Goal: Information Seeking & Learning: Learn about a topic

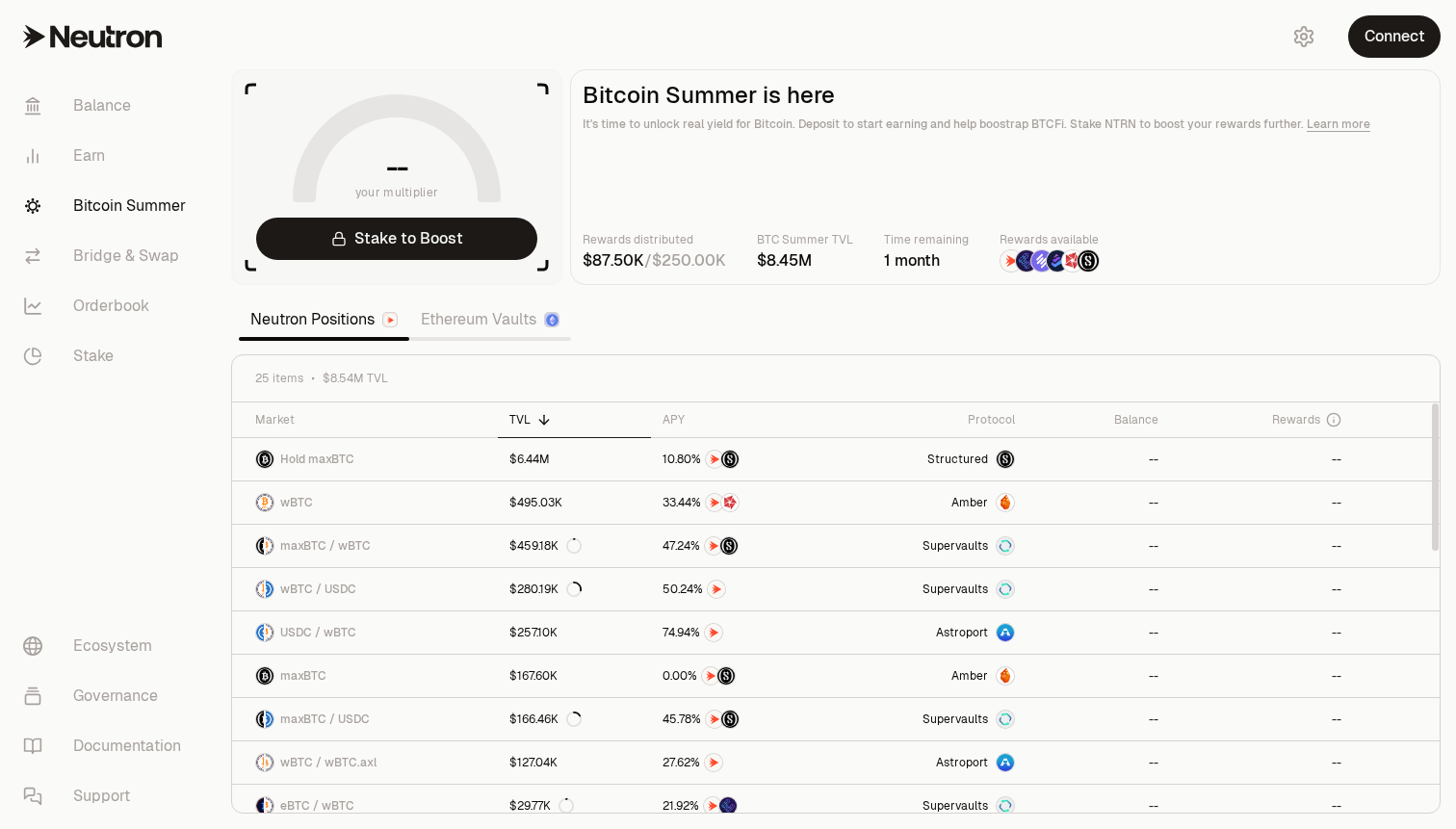
click at [474, 323] on link "Ethereum Vaults" at bounding box center [491, 319] width 162 height 38
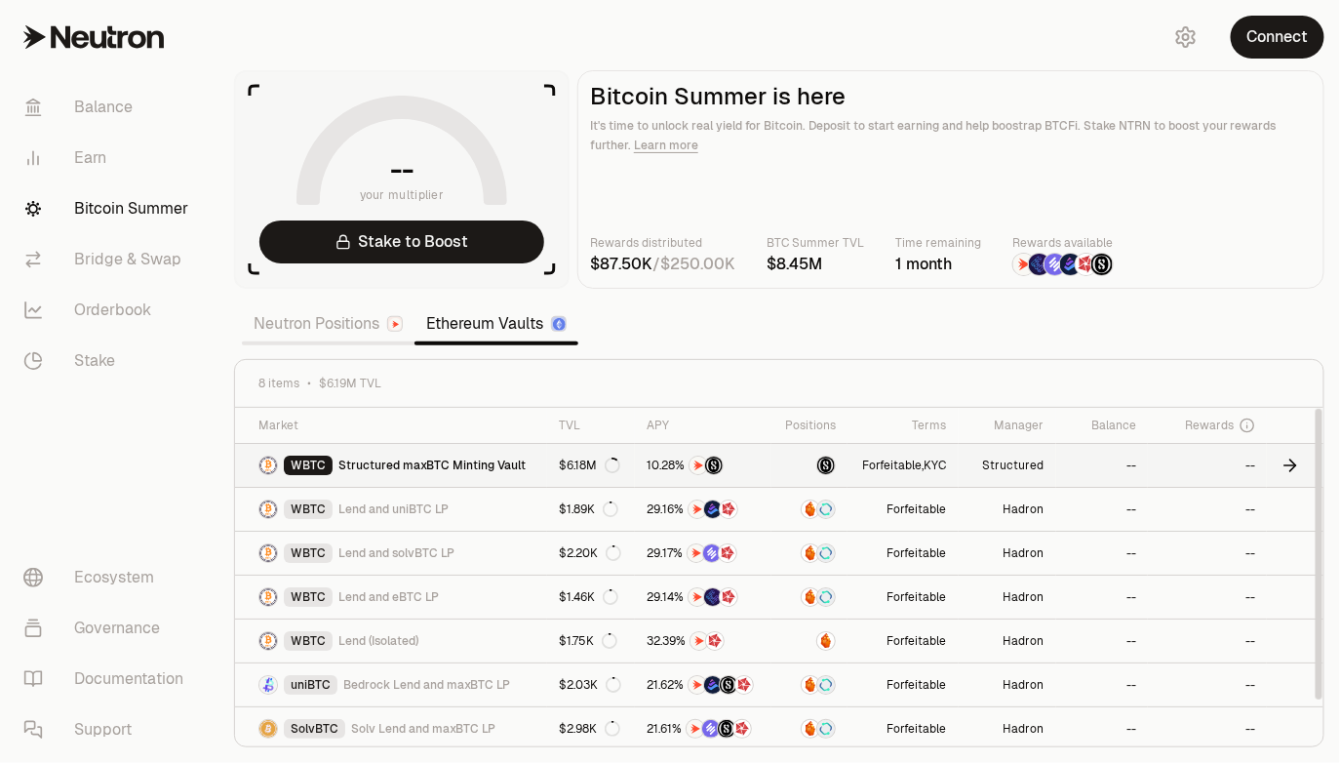
click at [407, 470] on span "Structured maxBTC Minting Vault" at bounding box center [432, 466] width 187 height 16
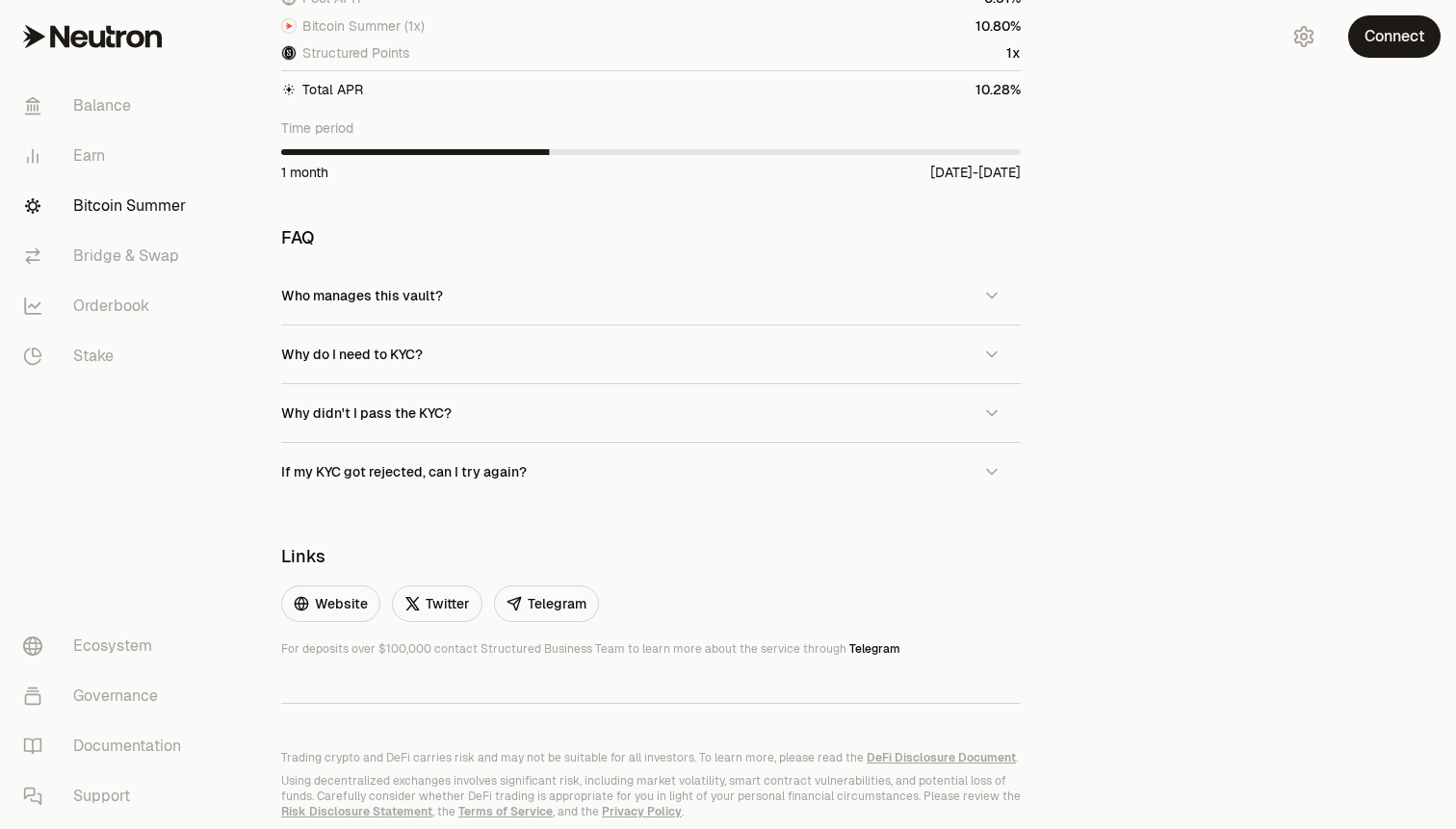
scroll to position [1380, 0]
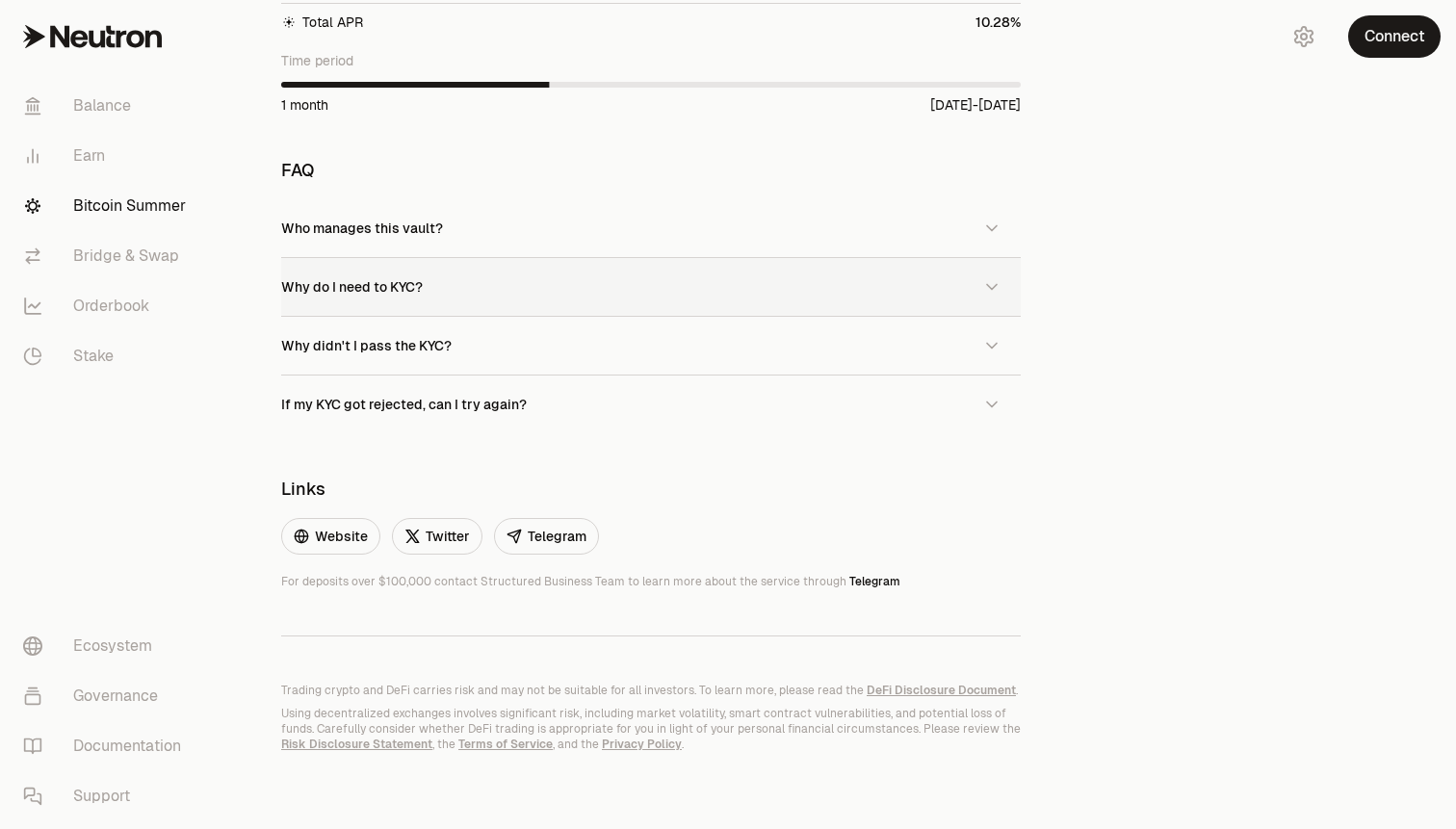
click at [595, 299] on button "Why do I need to KYC?" at bounding box center [651, 286] width 739 height 58
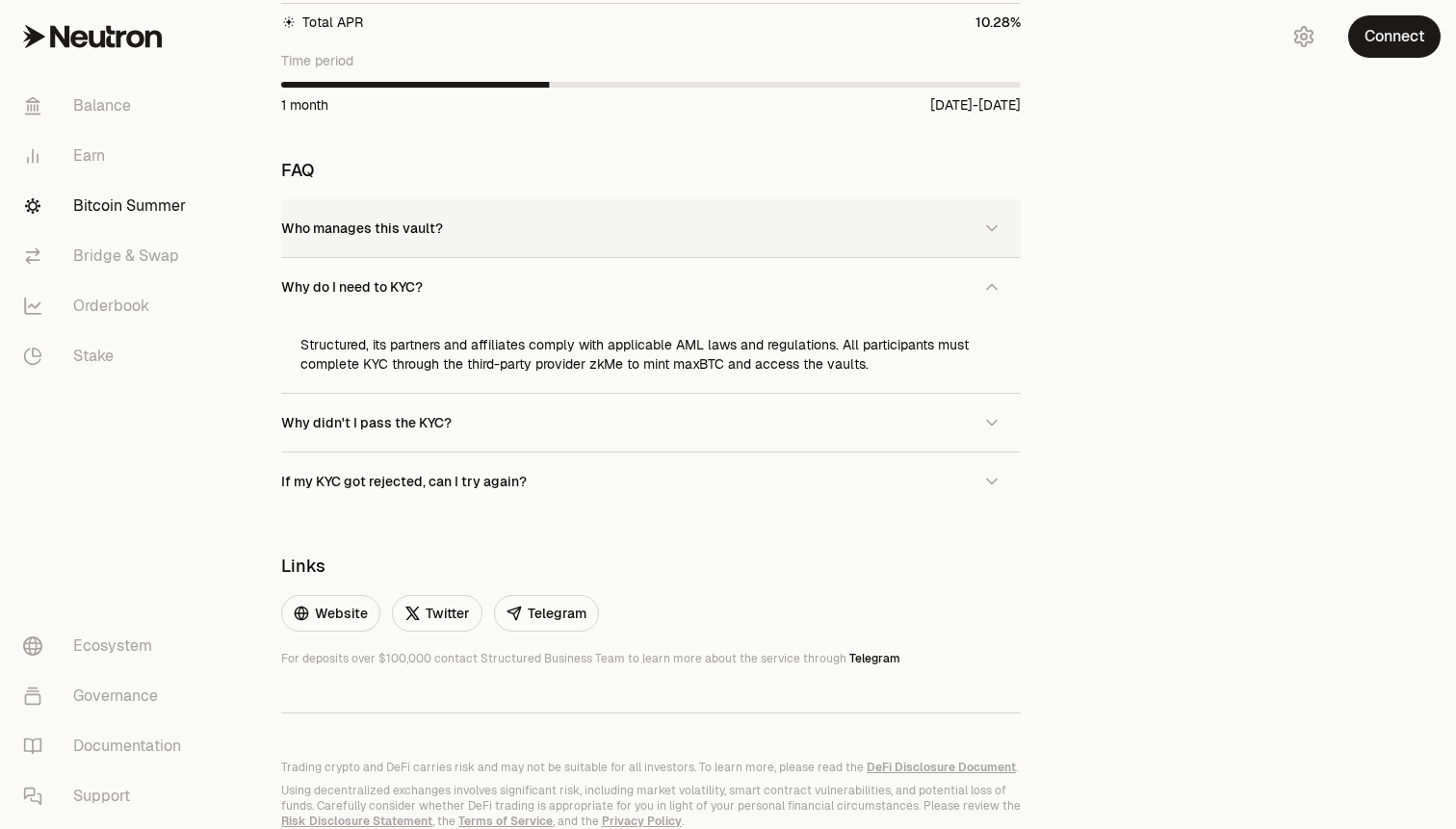
click at [518, 229] on button "Who manages this vault?" at bounding box center [651, 228] width 739 height 58
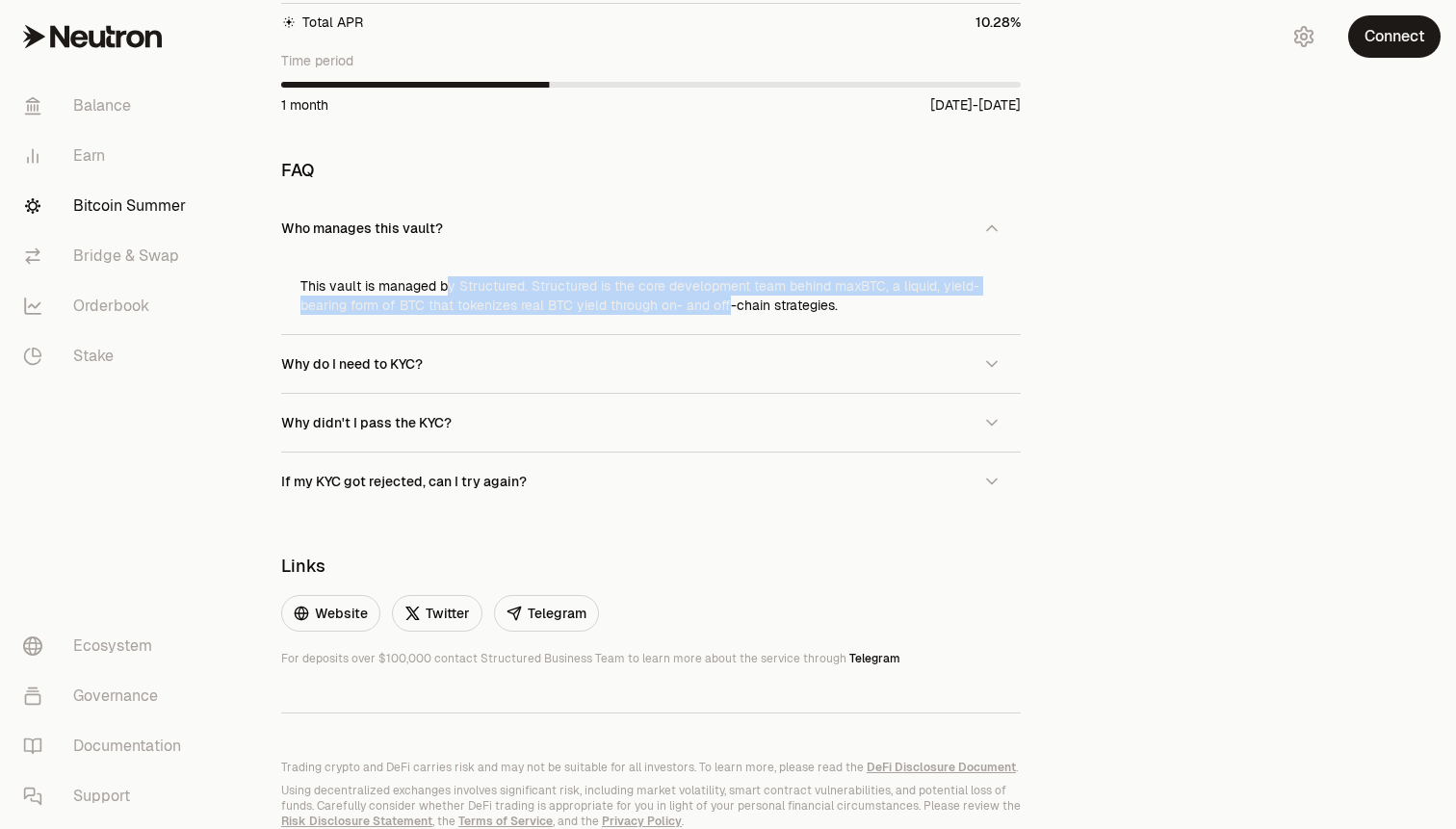
drag, startPoint x: 445, startPoint y: 284, endPoint x: 726, endPoint y: 305, distance: 281.8
click at [726, 305] on div "This vault is managed by Structured. Structured is the core development team be…" at bounding box center [651, 295] width 739 height 77
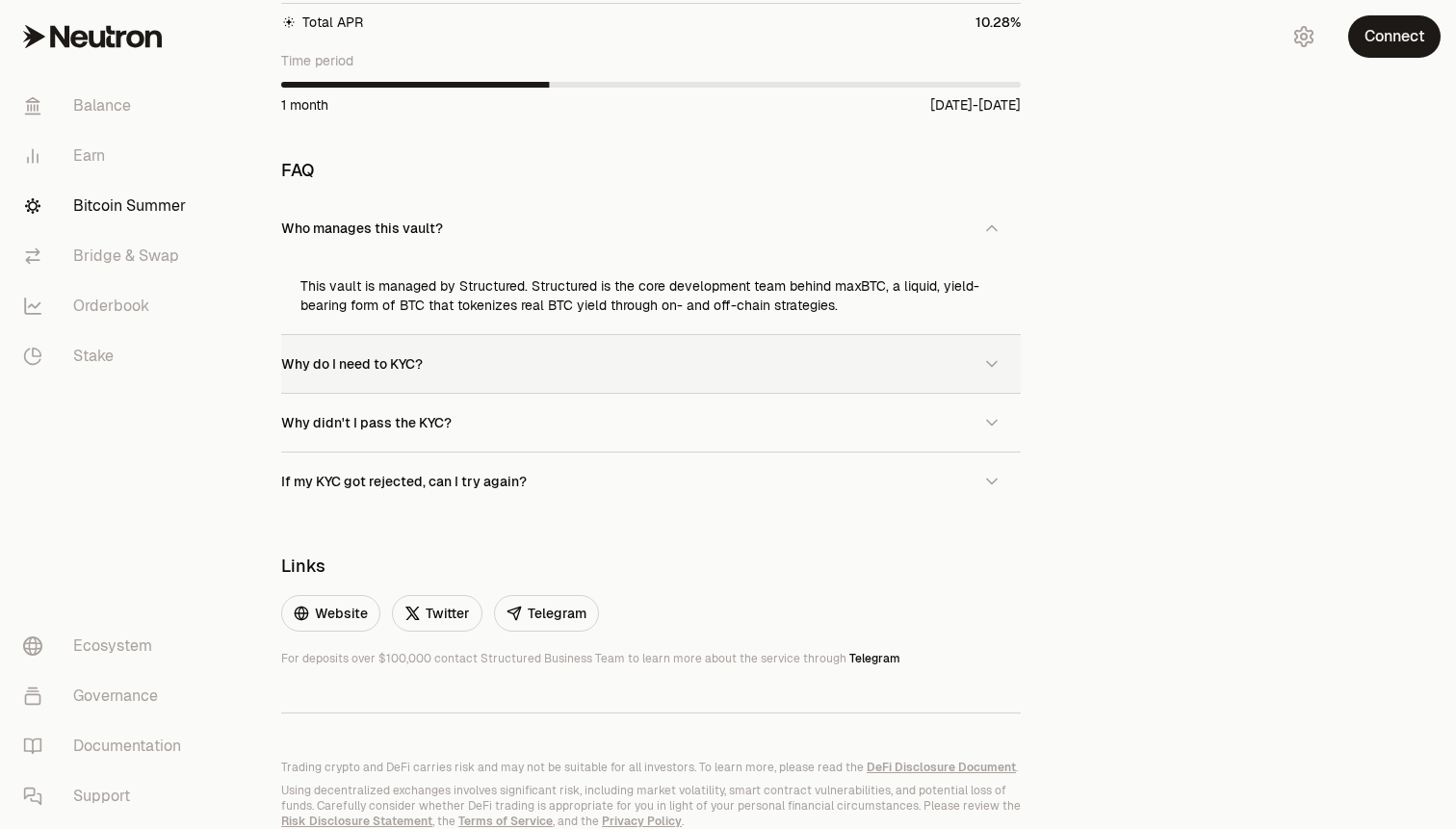
click at [725, 375] on button "Why do I need to KYC?" at bounding box center [651, 363] width 739 height 58
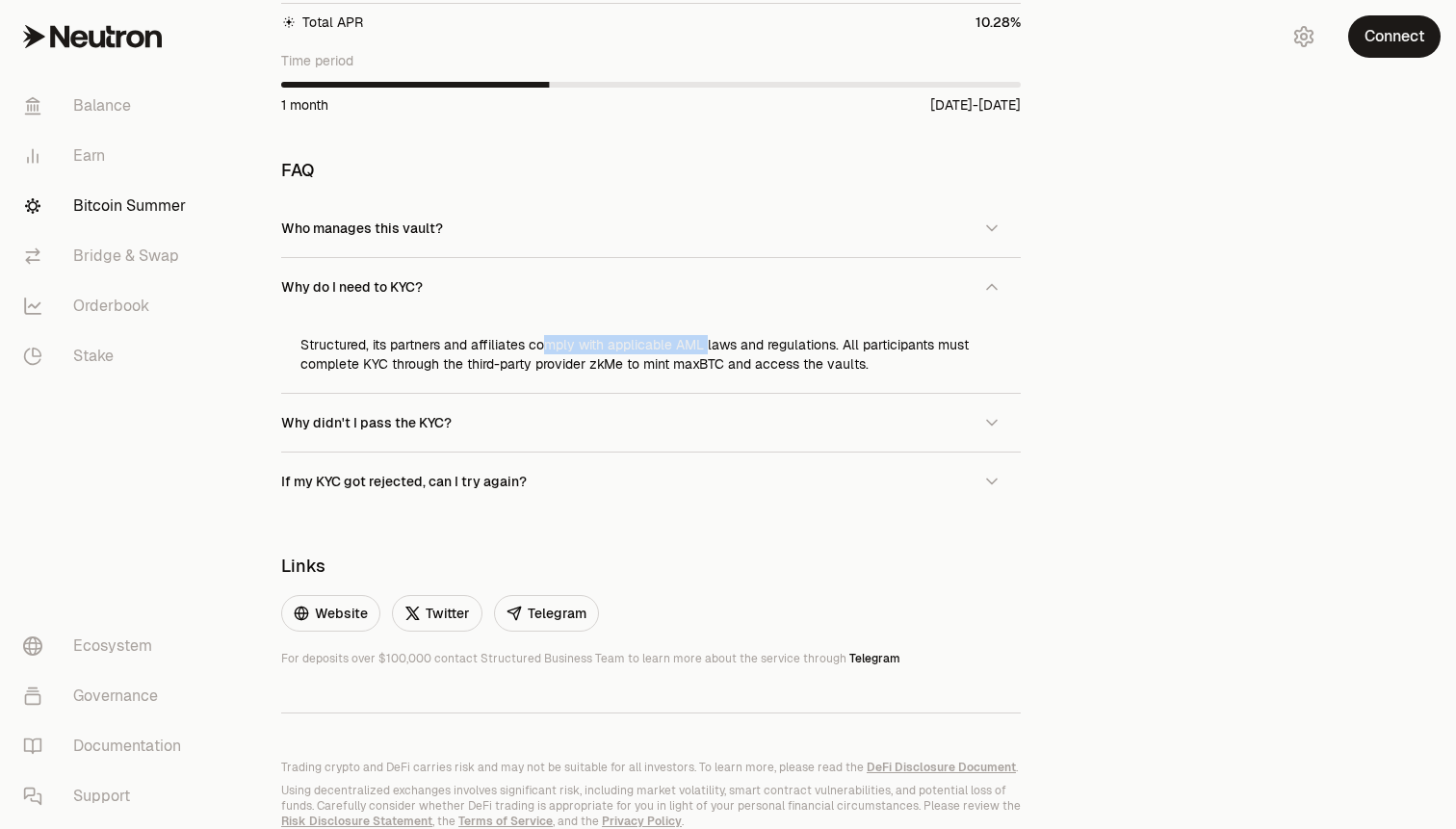
drag, startPoint x: 547, startPoint y: 343, endPoint x: 704, endPoint y: 343, distance: 157.0
click at [704, 343] on div "Structured, its partners and affiliates comply with applicable AML laws and reg…" at bounding box center [651, 354] width 739 height 77
click at [715, 411] on button "Why didn't I pass the KYC?" at bounding box center [651, 422] width 739 height 58
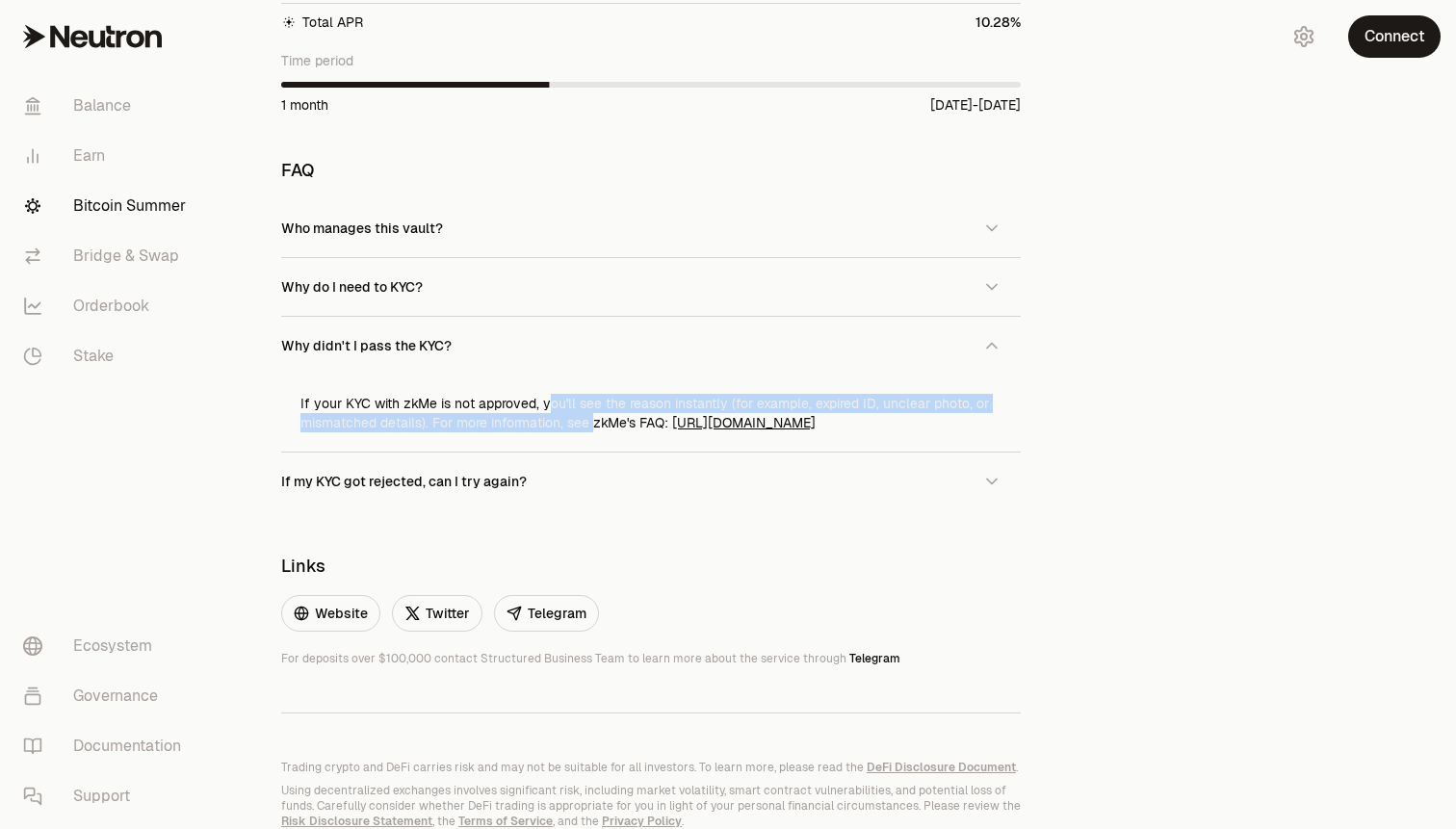
drag, startPoint x: 547, startPoint y: 405, endPoint x: 592, endPoint y: 424, distance: 48.8
click at [592, 424] on div "If your KYC with zkMe is not approved, you'll see the reason instantly (for exa…" at bounding box center [651, 413] width 739 height 77
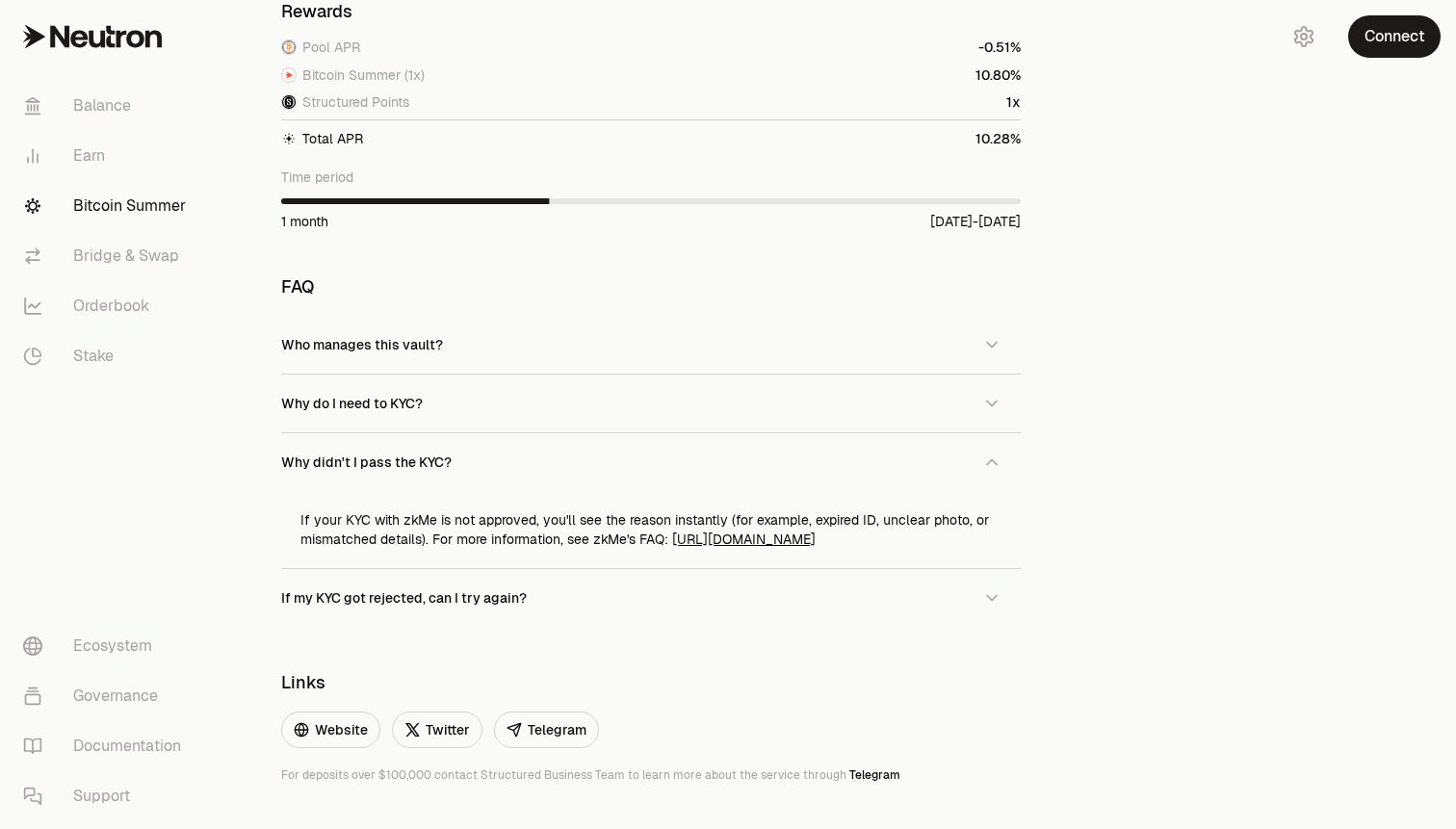
scroll to position [1262, 0]
click at [684, 457] on button "Why didn't I pass the KYC?" at bounding box center [651, 463] width 739 height 58
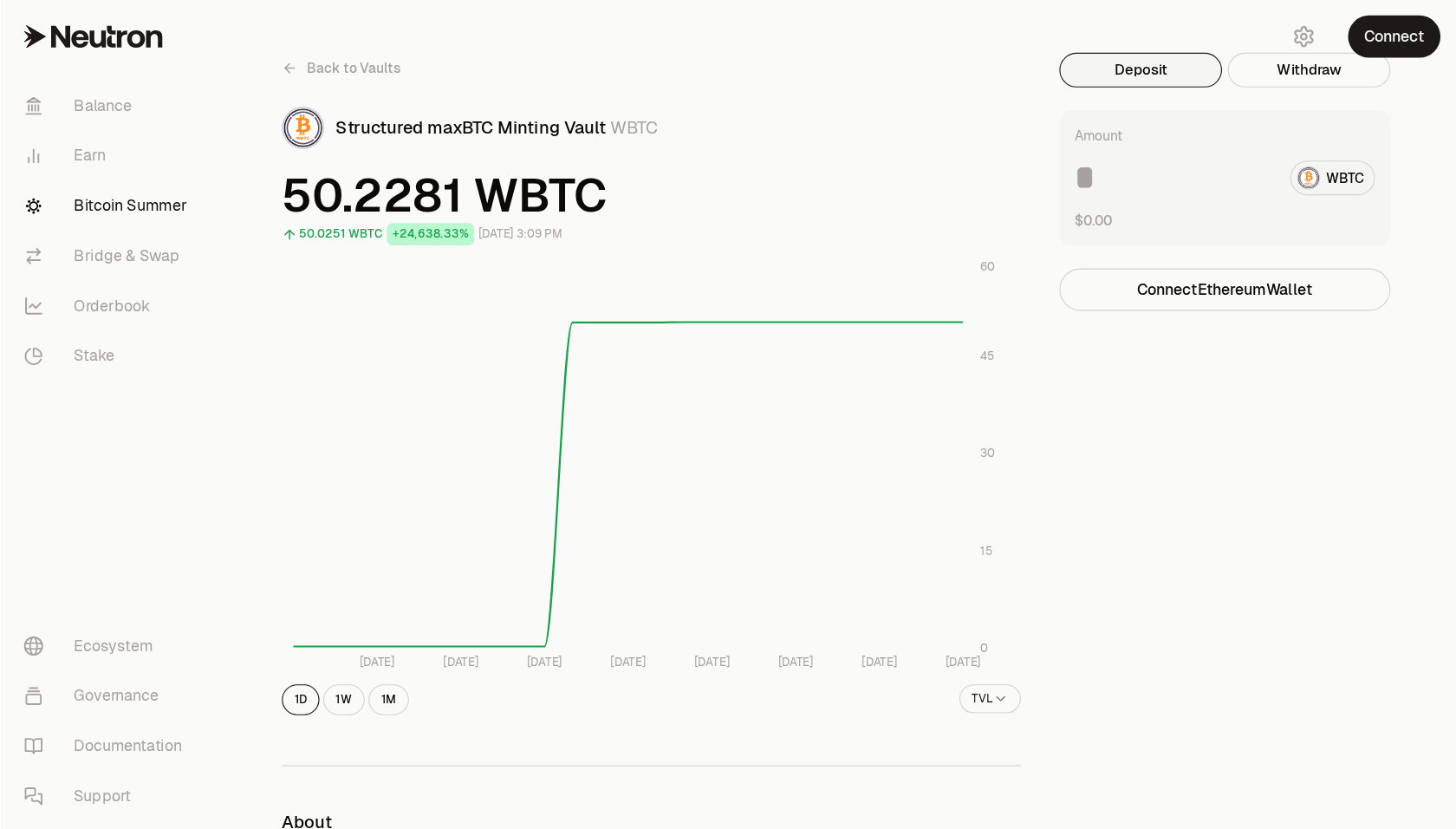
scroll to position [0, 0]
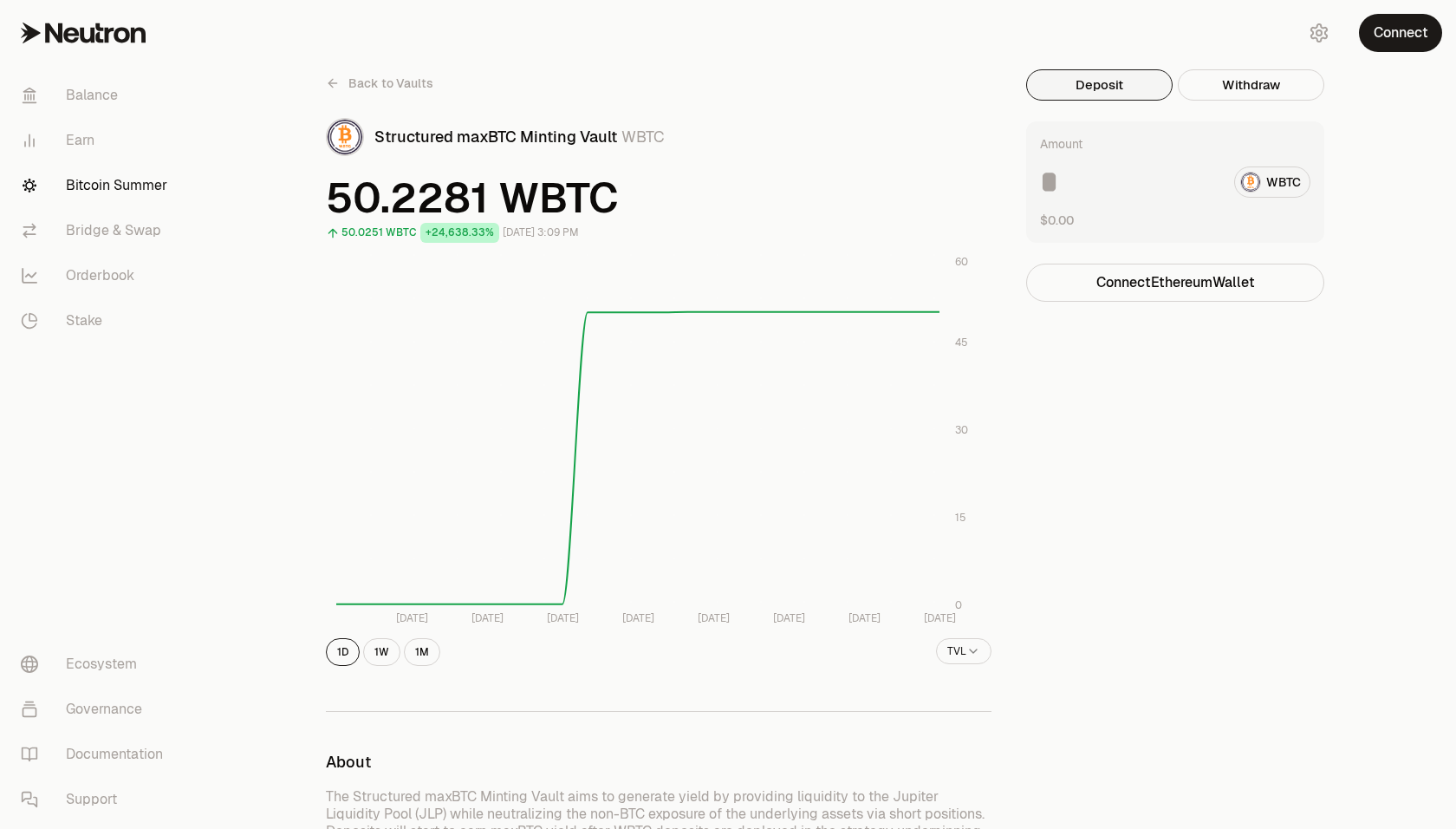
click at [333, 82] on icon at bounding box center [333, 84] width 14 height 14
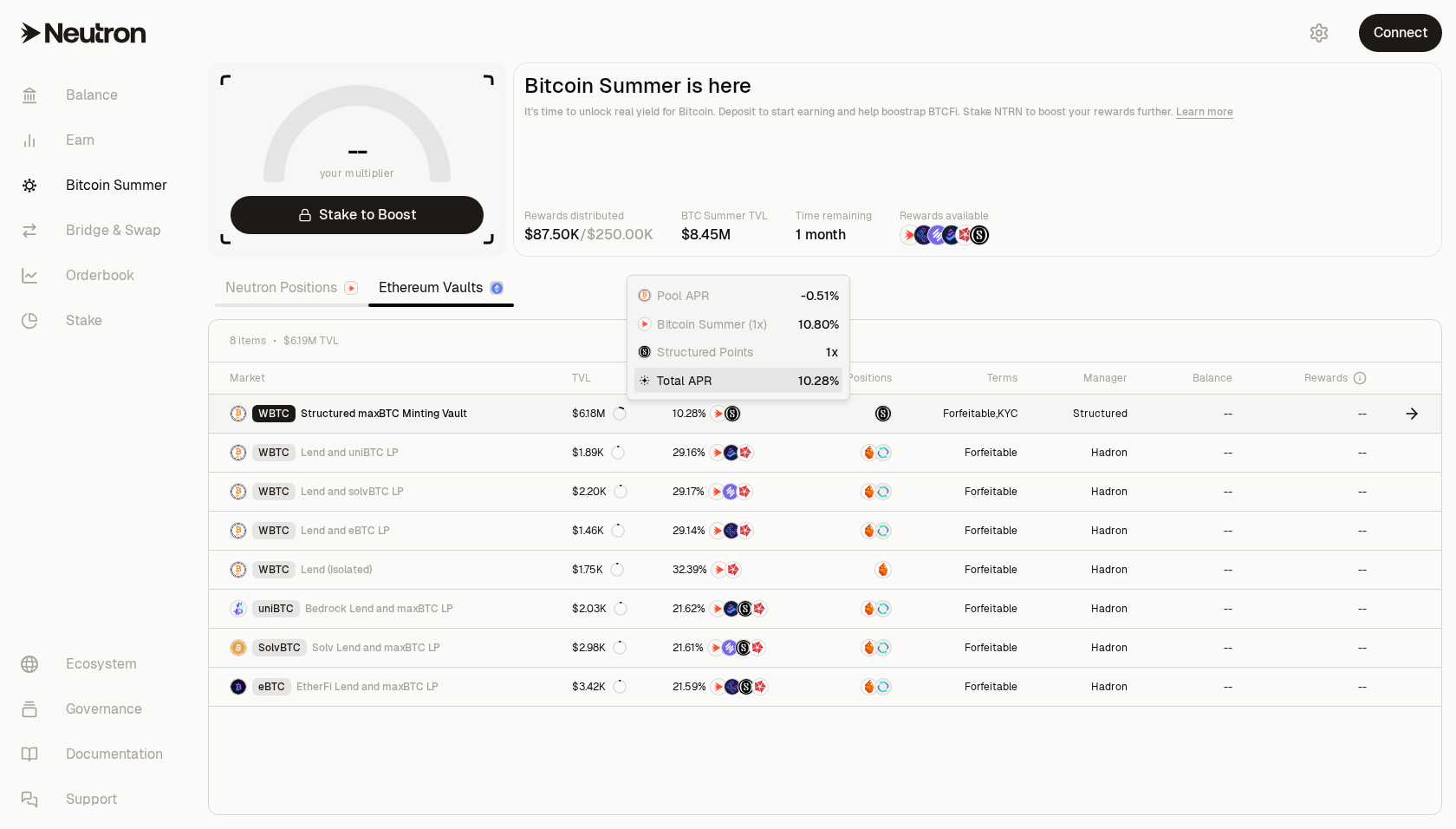
click at [691, 408] on span "8" at bounding box center [694, 414] width 6 height 13
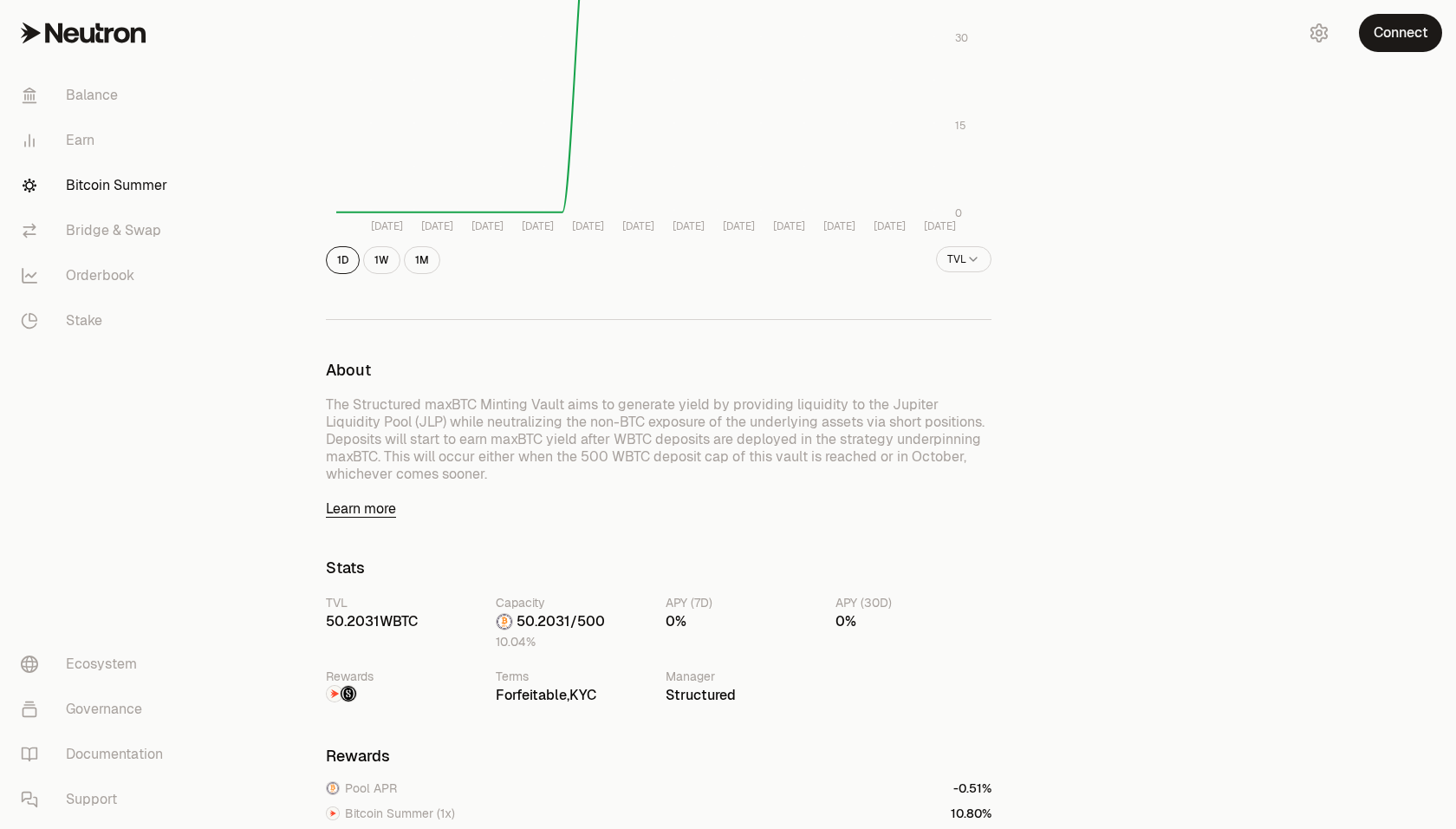
scroll to position [466, 0]
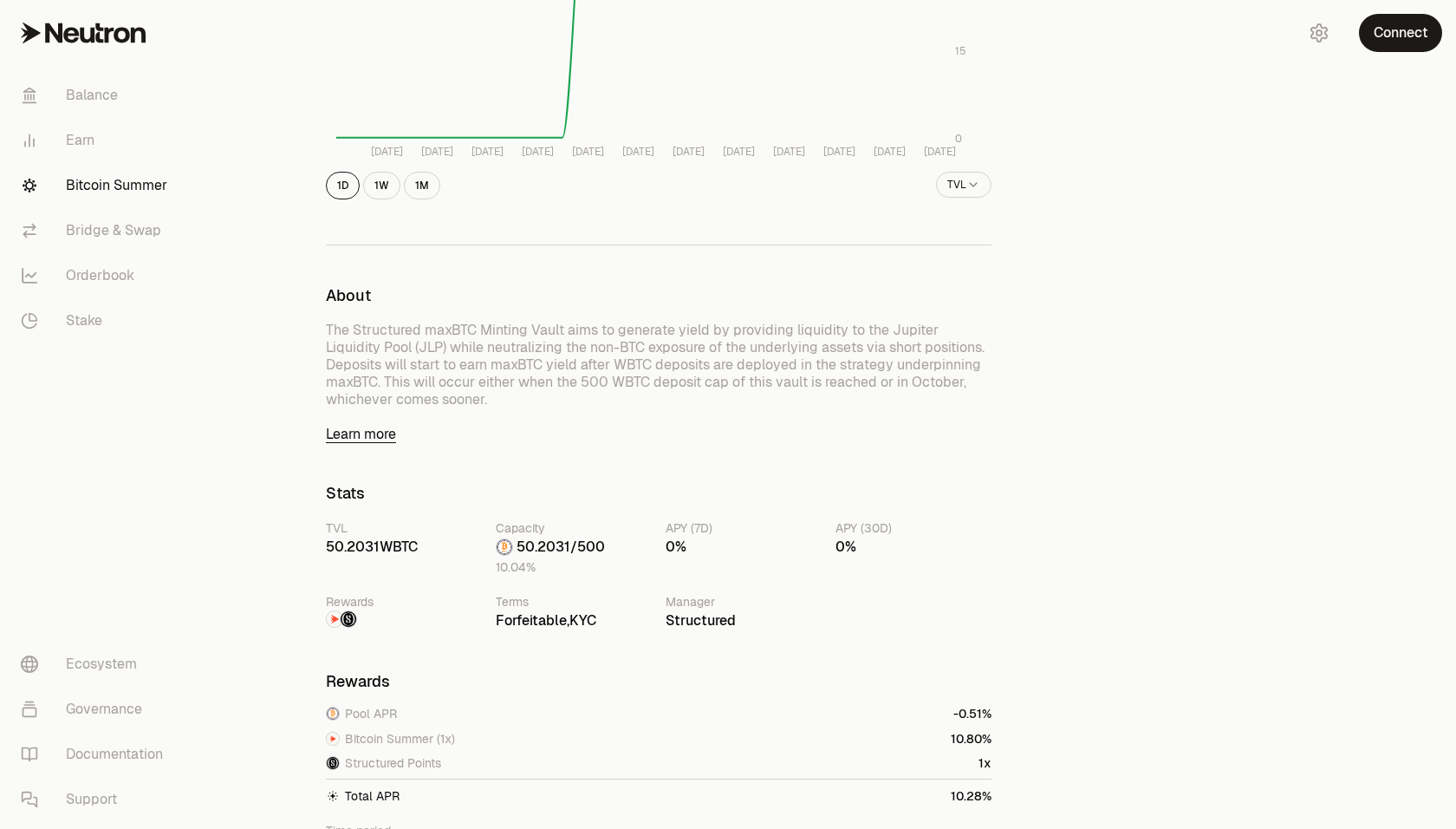
click at [343, 618] on img at bounding box center [348, 619] width 16 height 16
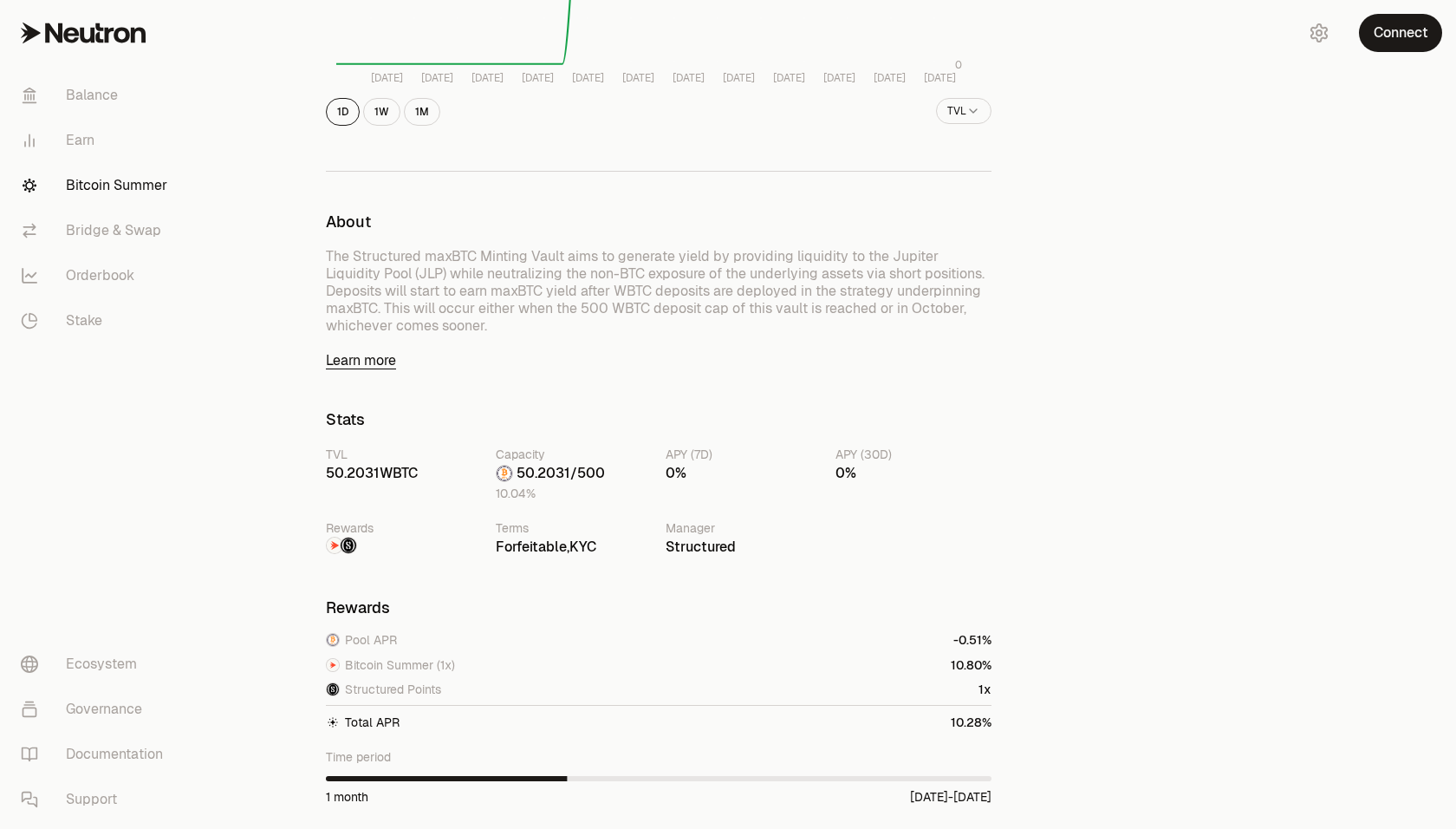
scroll to position [0, 0]
